Goal: Information Seeking & Learning: Learn about a topic

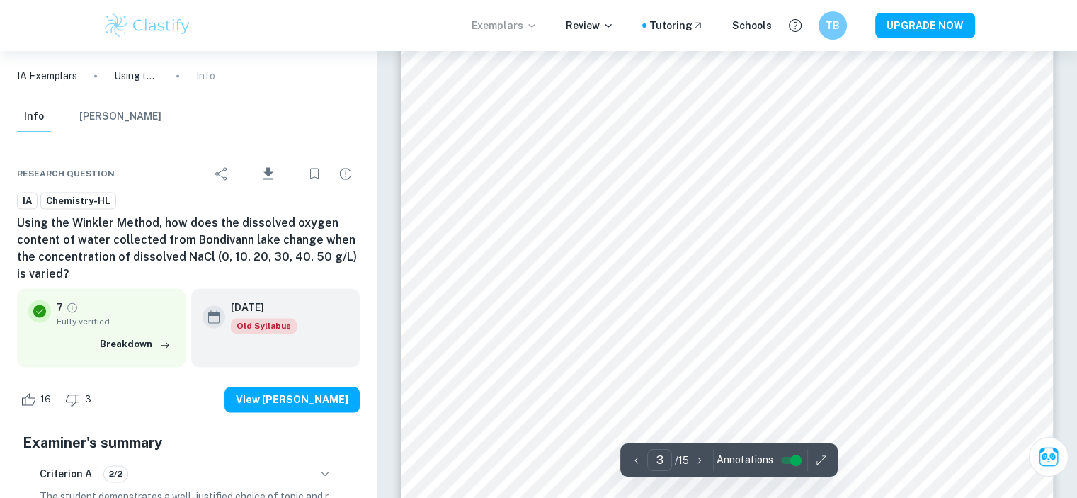
scroll to position [2108, 0]
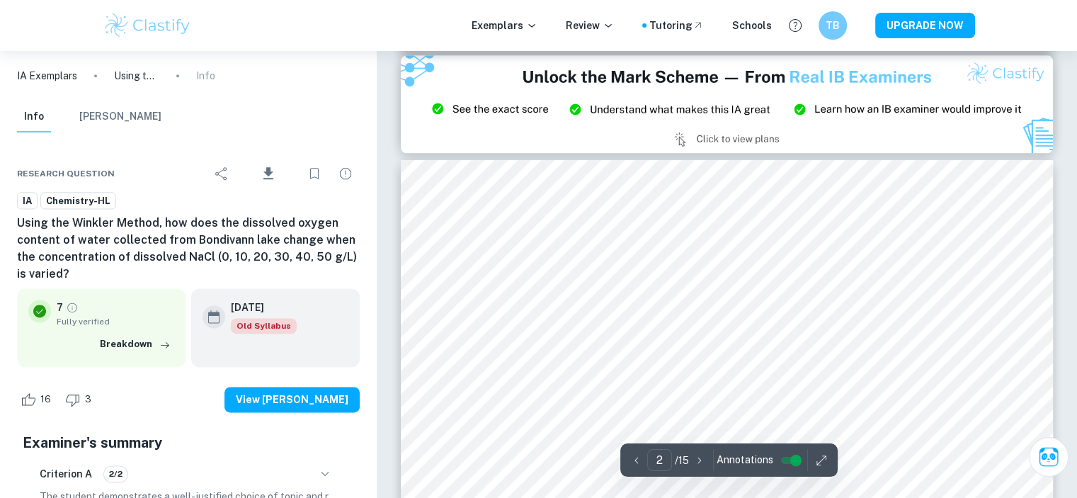
type input "3"
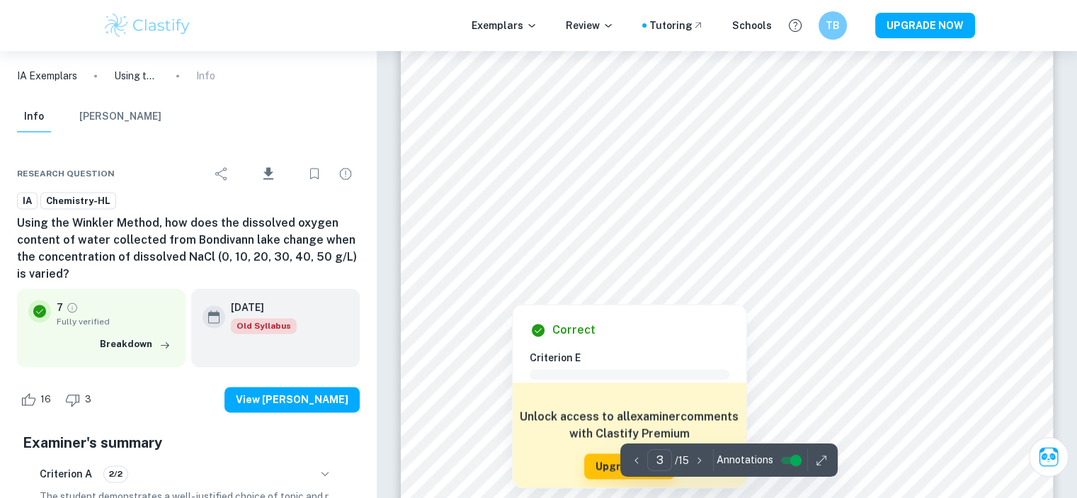
scroll to position [1961, 0]
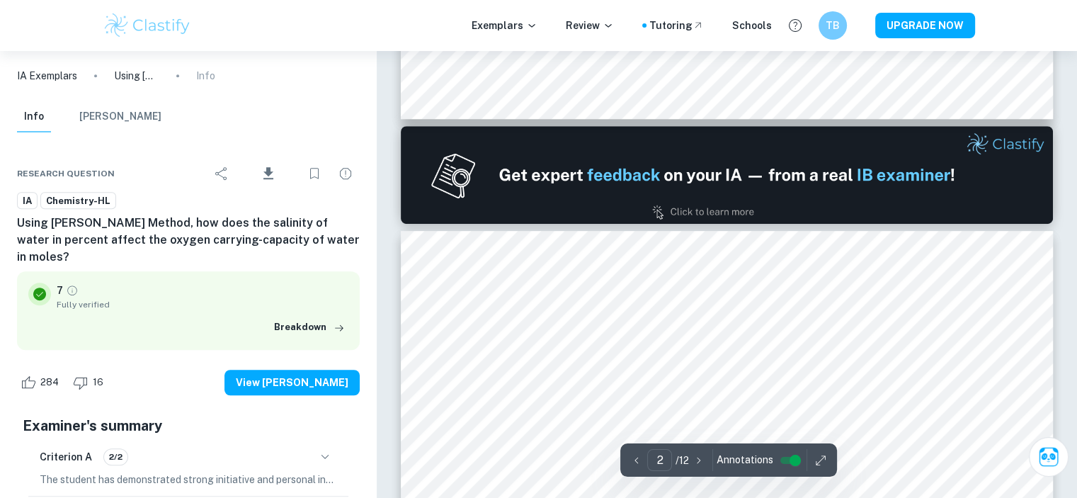
scroll to position [792, 0]
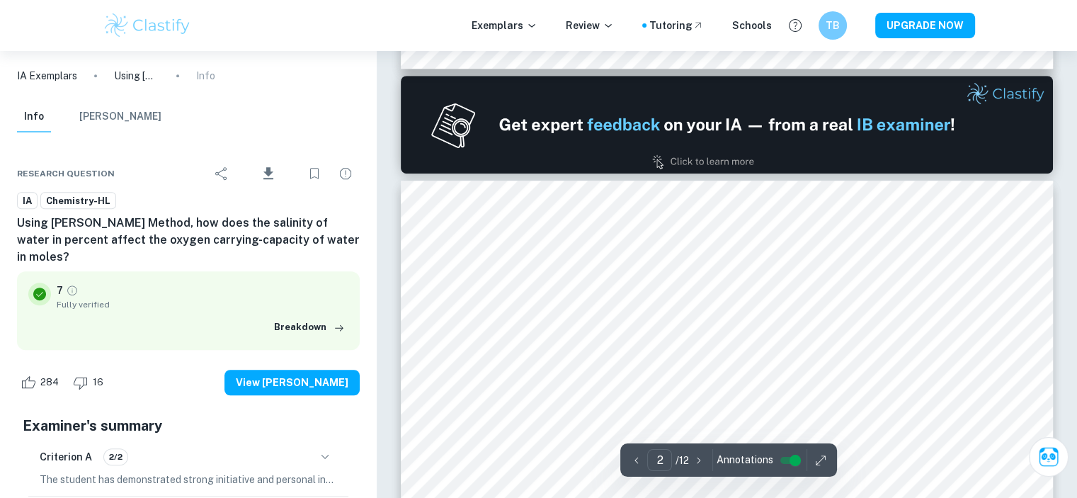
type input "1"
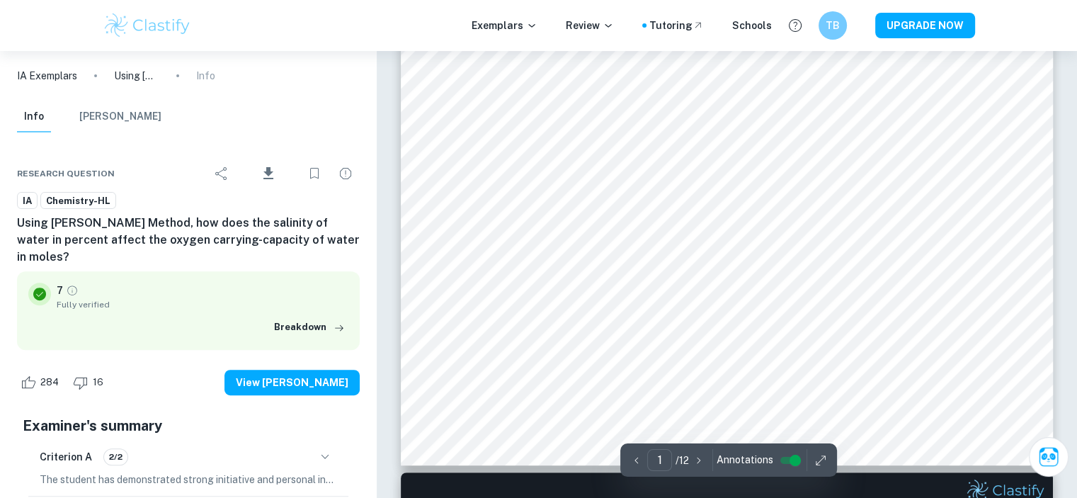
scroll to position [442, 0]
